Goal: Transaction & Acquisition: Purchase product/service

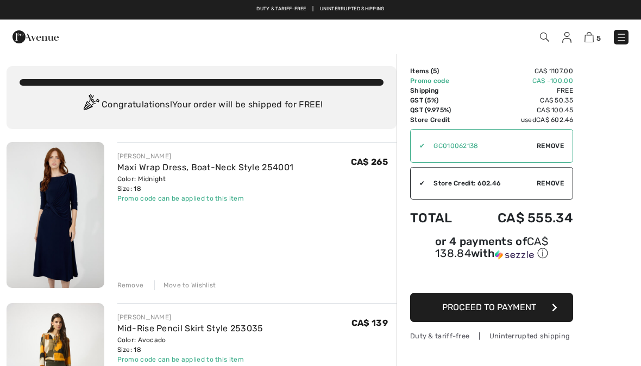
click at [41, 39] on img at bounding box center [35, 37] width 46 height 22
click at [628, 33] on link at bounding box center [620, 37] width 15 height 15
click at [622, 33] on div "Close menu" at bounding box center [320, 183] width 641 height 366
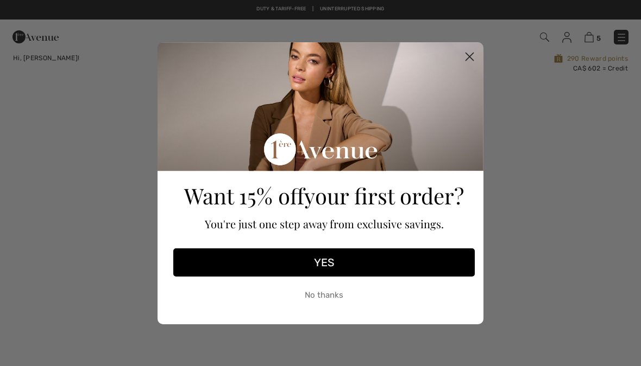
checkbox input "true"
click at [343, 297] on button "No thanks" at bounding box center [323, 295] width 301 height 27
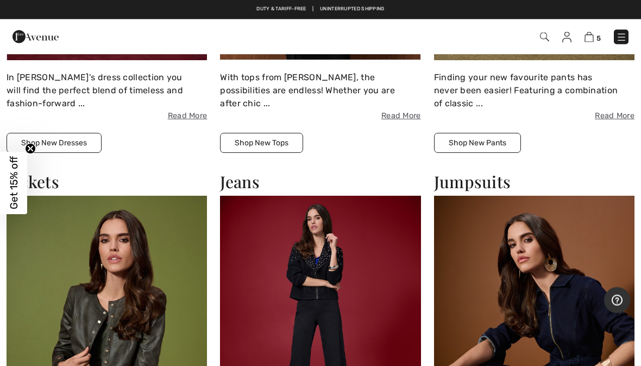
scroll to position [1755, 0]
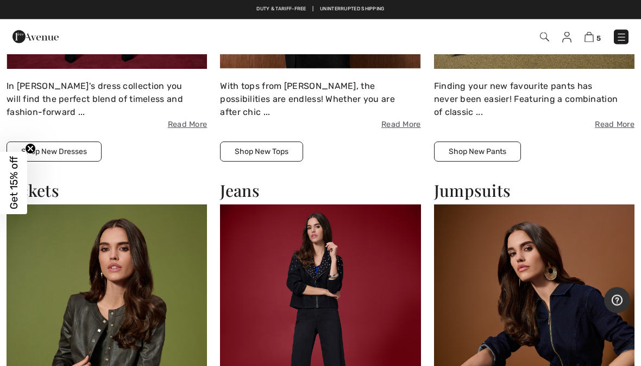
click at [618, 34] on img at bounding box center [621, 37] width 11 height 11
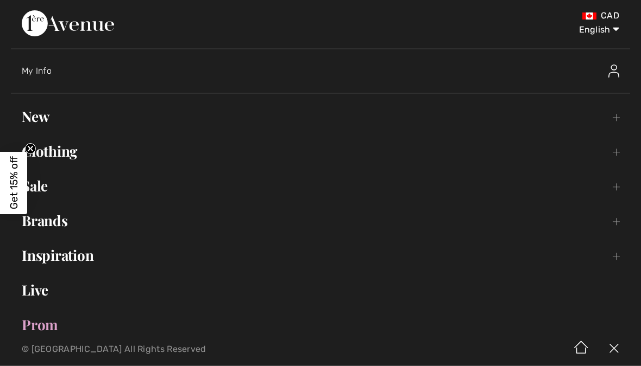
scroll to position [1756, 0]
click at [613, 187] on link "Sale Toggle submenu" at bounding box center [320, 187] width 619 height 24
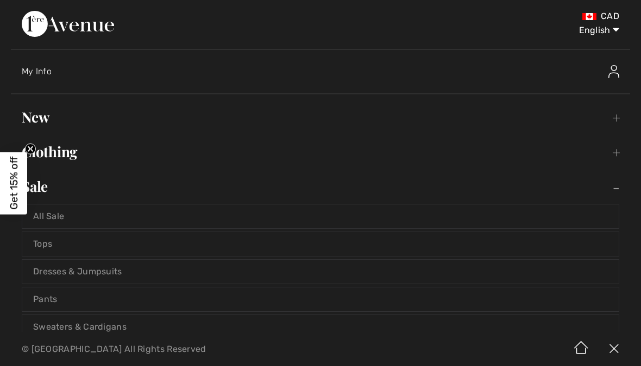
click at [593, 269] on link "Dresses & Jumpsuits" at bounding box center [320, 272] width 596 height 24
click at [88, 274] on link "Dresses & Jumpsuits" at bounding box center [320, 272] width 596 height 24
click at [90, 271] on link "Dresses & Jumpsuits" at bounding box center [320, 272] width 596 height 24
click at [105, 260] on link "Dresses & Jumpsuits" at bounding box center [320, 272] width 596 height 24
click at [38, 315] on link "Sweaters & Cardigans" at bounding box center [320, 327] width 596 height 24
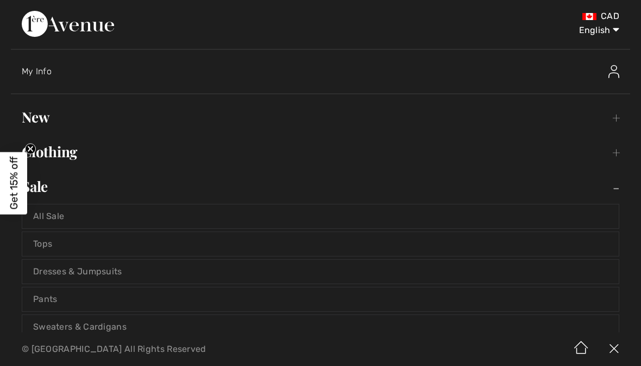
click at [113, 260] on link "Dresses & Jumpsuits" at bounding box center [320, 272] width 596 height 24
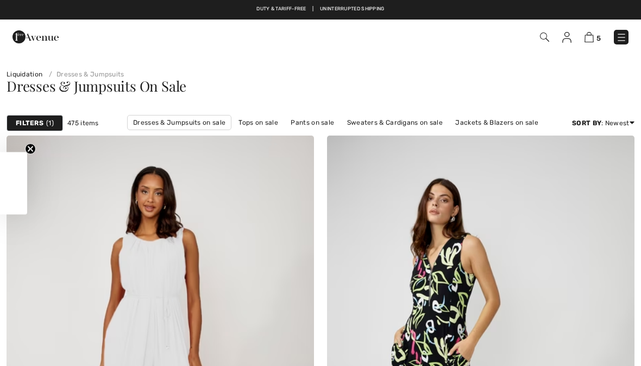
checkbox input "true"
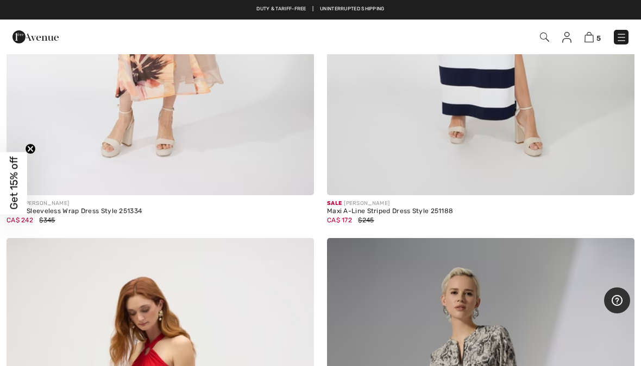
scroll to position [922, 0]
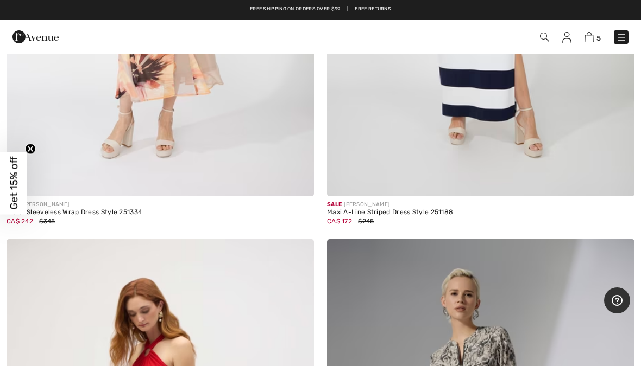
click at [621, 35] on img at bounding box center [621, 37] width 11 height 11
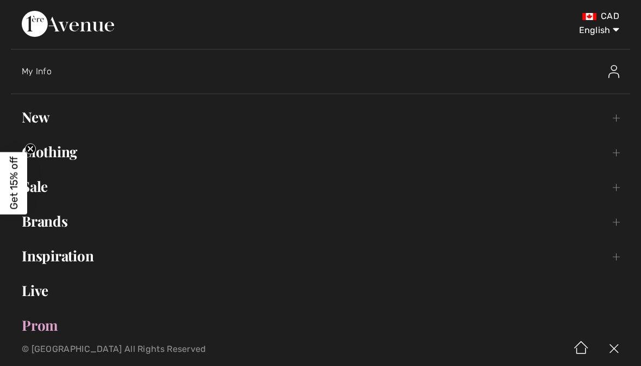
click at [613, 118] on link "New Toggle submenu" at bounding box center [320, 117] width 619 height 24
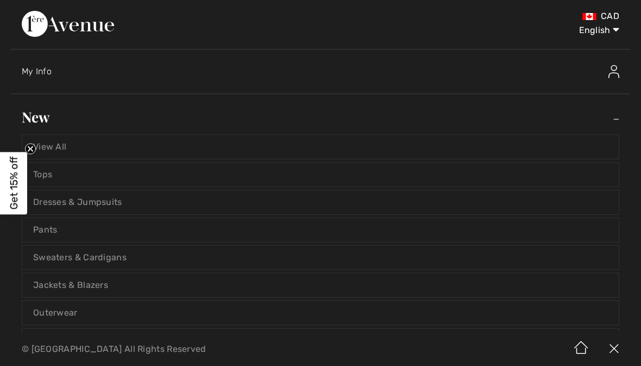
click at [581, 199] on link "Dresses & Jumpsuits" at bounding box center [320, 203] width 596 height 24
click at [85, 200] on link "Dresses & Jumpsuits" at bounding box center [320, 203] width 596 height 24
click at [85, 208] on link "Dresses & Jumpsuits" at bounding box center [320, 203] width 596 height 24
click at [93, 202] on link "Dresses & Jumpsuits" at bounding box center [320, 203] width 596 height 24
click at [98, 206] on link "Dresses & Jumpsuits" at bounding box center [320, 203] width 596 height 24
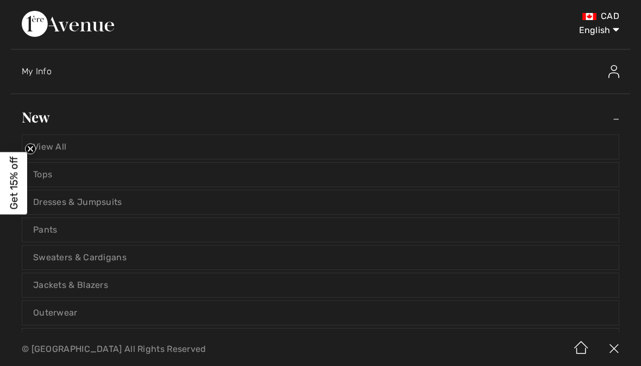
scroll to position [0, 0]
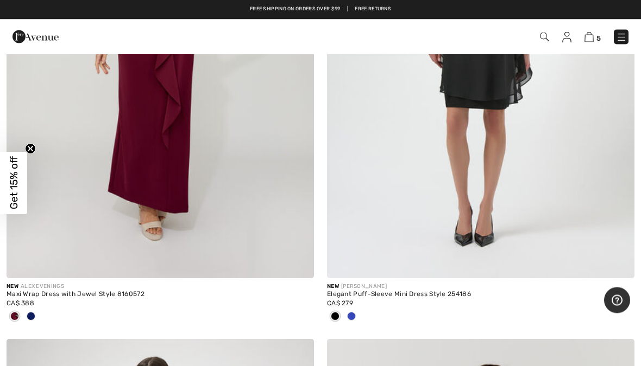
scroll to position [2351, 0]
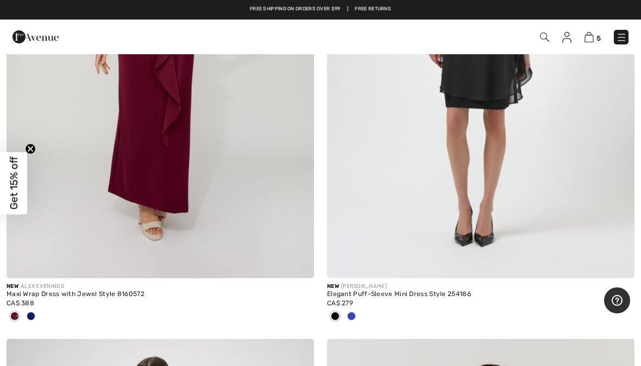
click at [591, 42] on img at bounding box center [588, 37] width 9 height 10
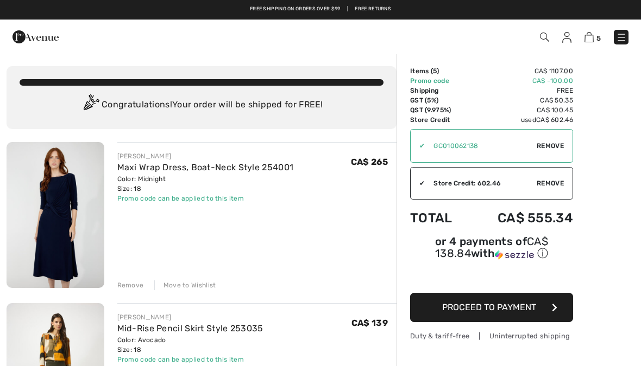
click at [558, 312] on button "Proceed to Payment" at bounding box center [491, 307] width 163 height 29
click at [523, 311] on span "Proceed to Payment" at bounding box center [489, 307] width 94 height 10
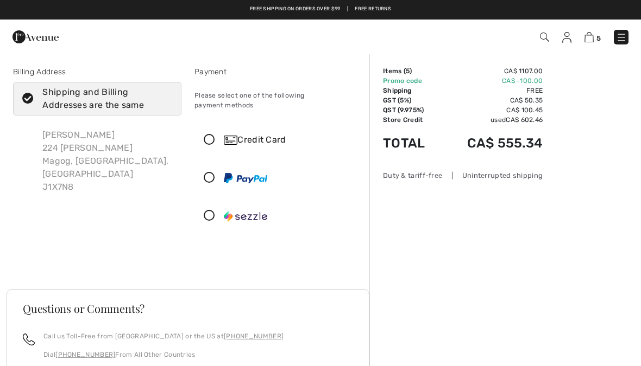
click at [209, 135] on icon at bounding box center [209, 140] width 29 height 11
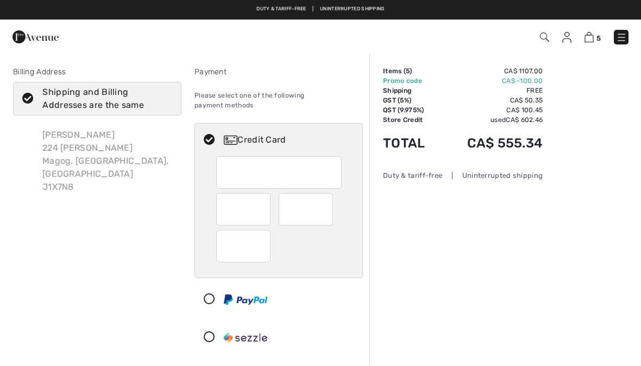
click at [214, 335] on div at bounding box center [274, 337] width 159 height 33
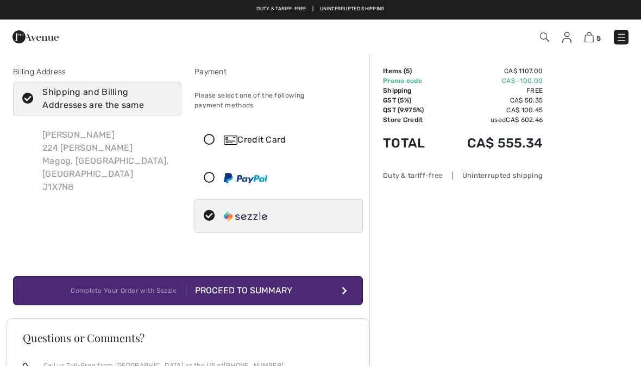
click at [303, 284] on div "Proceed to Summary" at bounding box center [245, 290] width 119 height 13
click at [273, 286] on div "Proceed to Summary" at bounding box center [245, 290] width 119 height 13
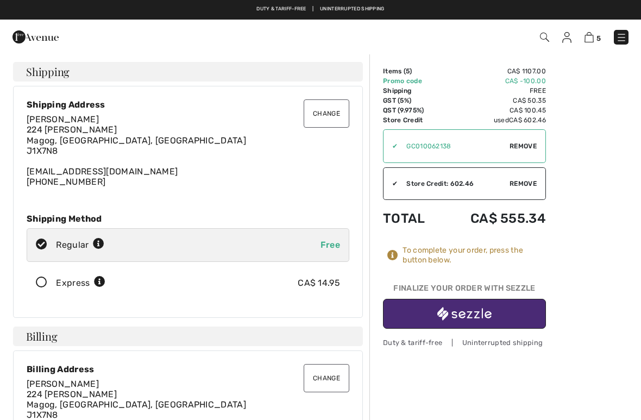
checkbox input "true"
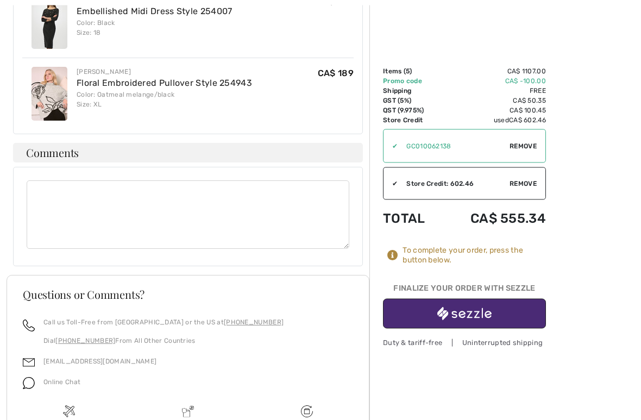
scroll to position [908, 0]
click at [496, 309] on button "button" at bounding box center [464, 314] width 163 height 30
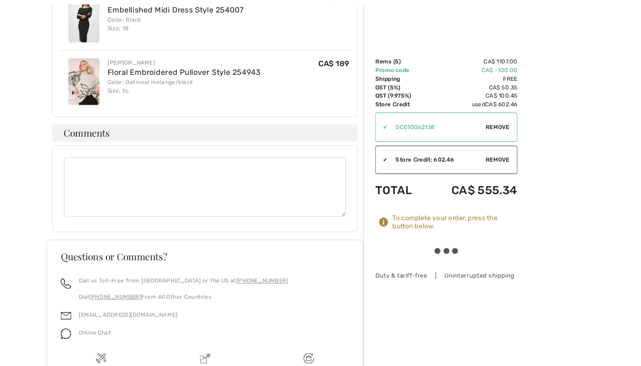
scroll to position [909, 0]
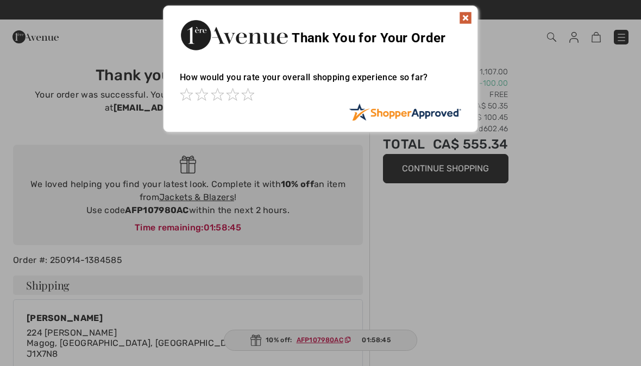
click at [465, 19] on img at bounding box center [465, 17] width 13 height 13
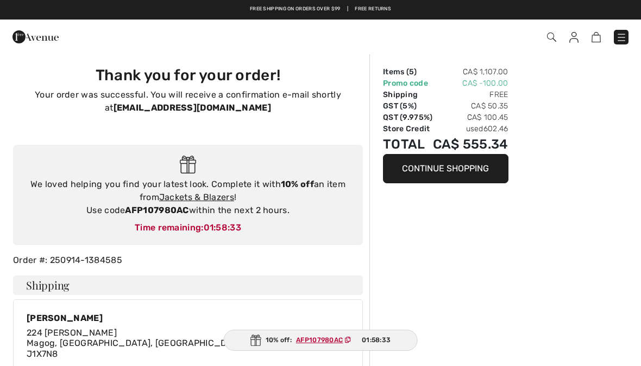
click at [202, 199] on link "Jackets & Blazers" at bounding box center [196, 197] width 75 height 10
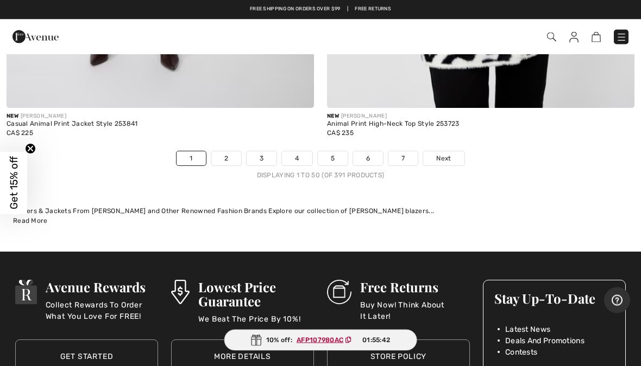
scroll to position [13182, 0]
